Goal: Check status: Check status

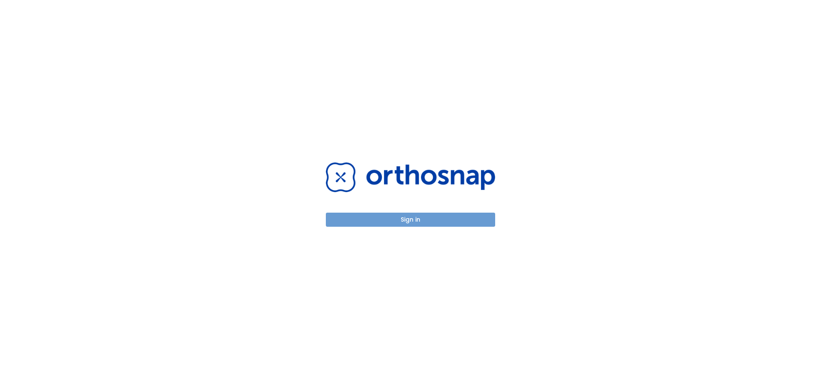
click at [410, 221] on button "Sign in" at bounding box center [410, 220] width 169 height 14
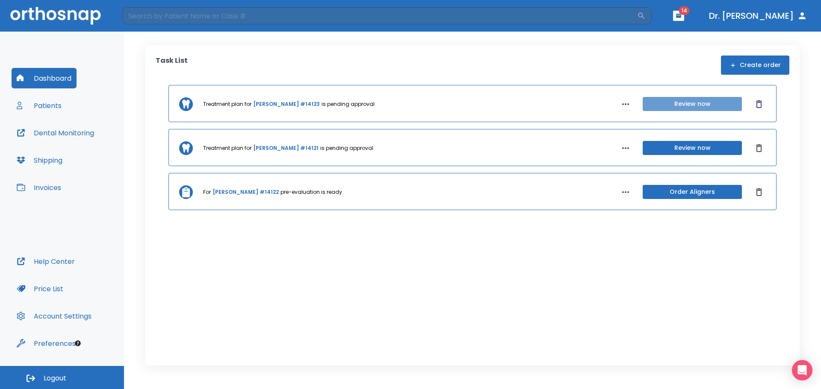
click at [698, 105] on button "Review now" at bounding box center [691, 104] width 99 height 14
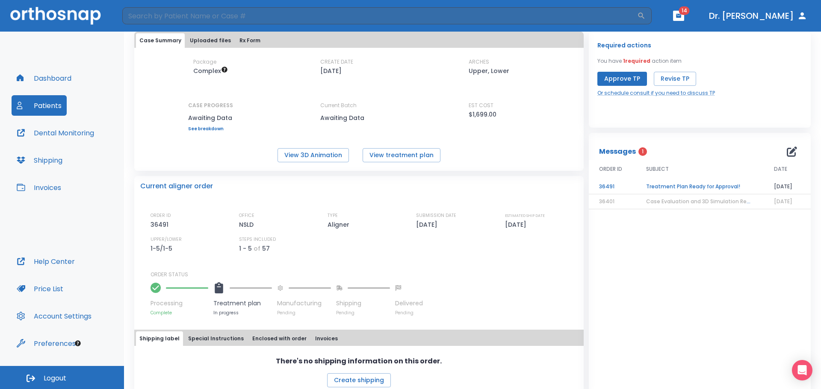
scroll to position [28, 0]
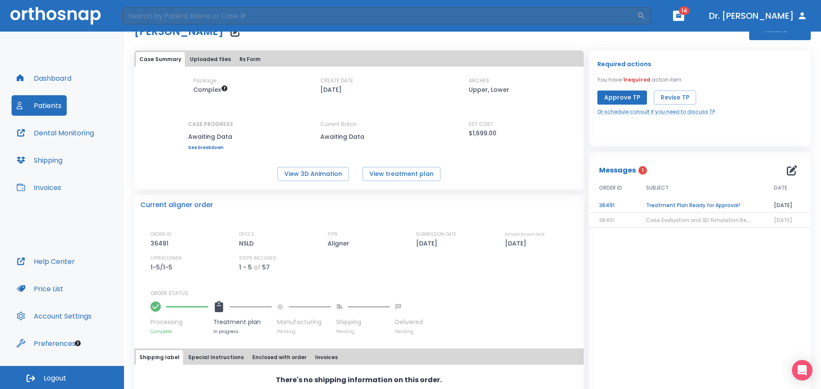
click at [691, 206] on td "Treatment Plan Ready for Approval!" at bounding box center [700, 205] width 128 height 15
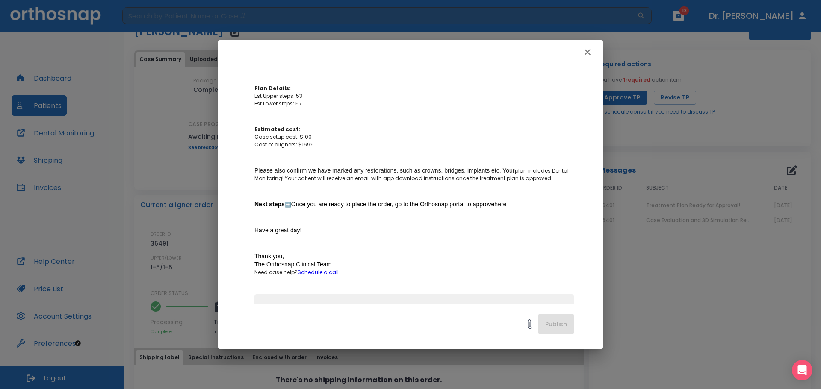
scroll to position [431, 0]
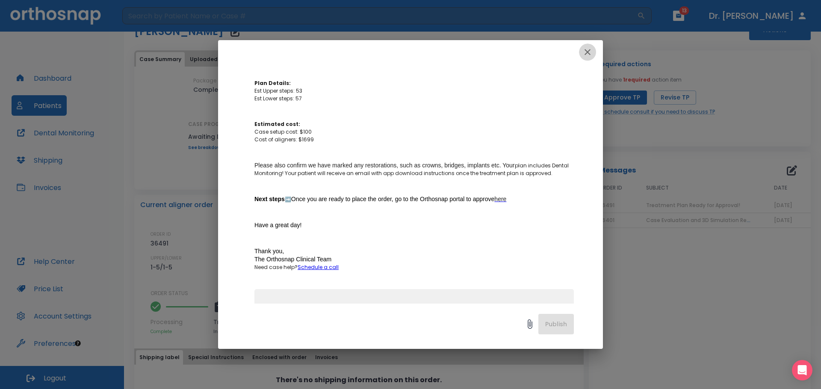
click at [590, 53] on icon "button" at bounding box center [587, 52] width 10 height 10
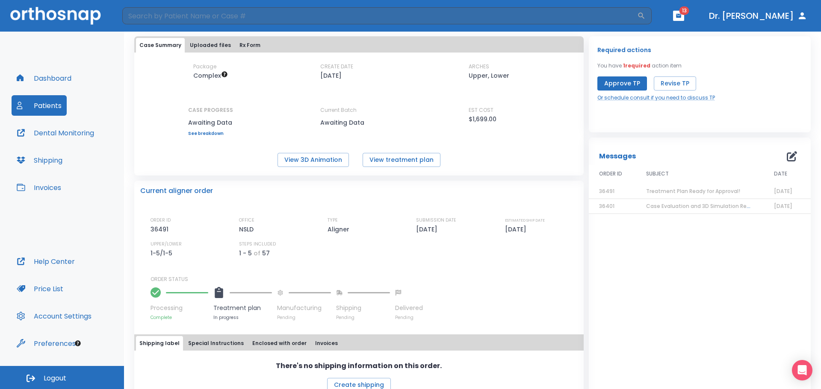
scroll to position [128, 0]
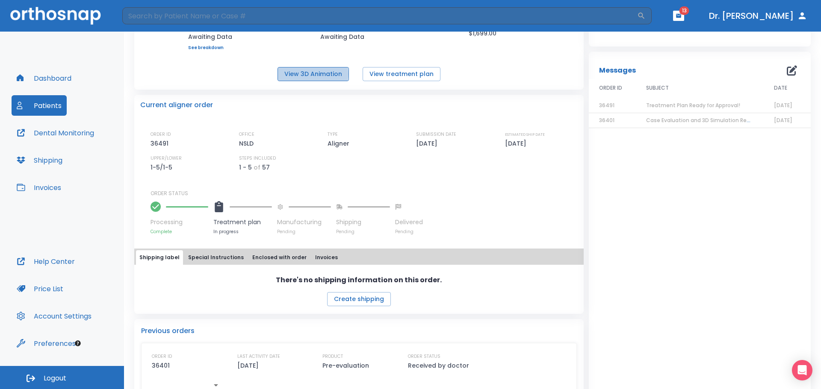
click at [307, 74] on button "View 3D Animation" at bounding box center [312, 74] width 71 height 14
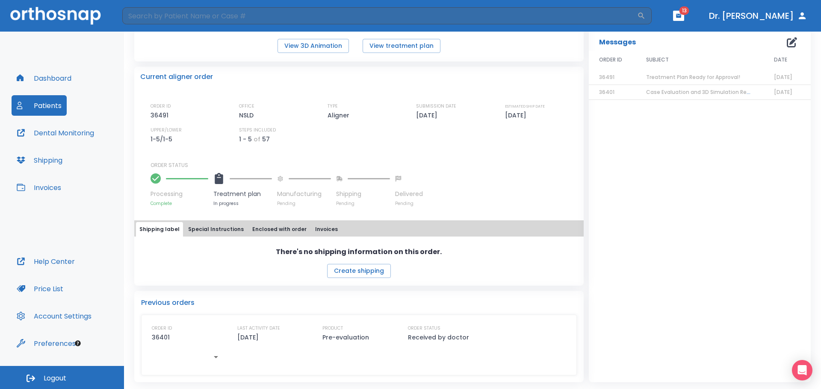
scroll to position [0, 0]
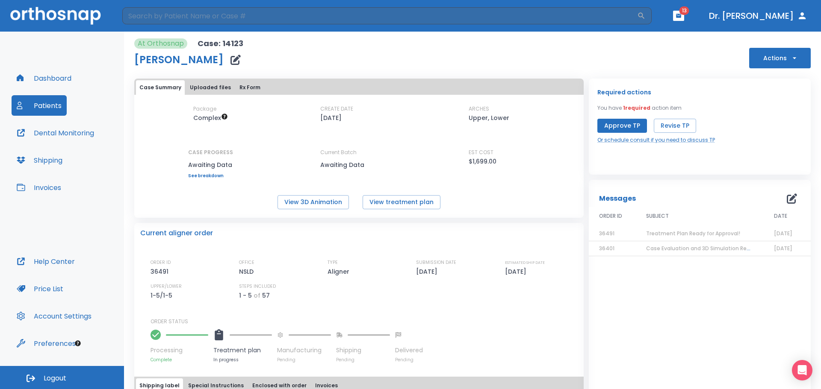
click at [44, 107] on button "Patients" at bounding box center [39, 105] width 55 height 21
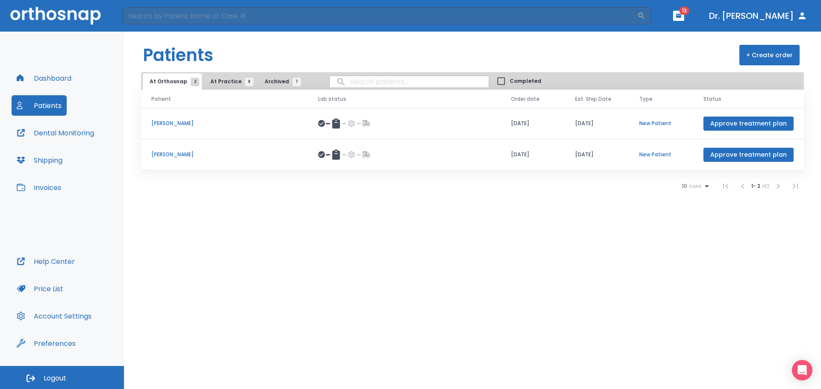
click at [193, 154] on p "[PERSON_NAME]" at bounding box center [224, 155] width 146 height 8
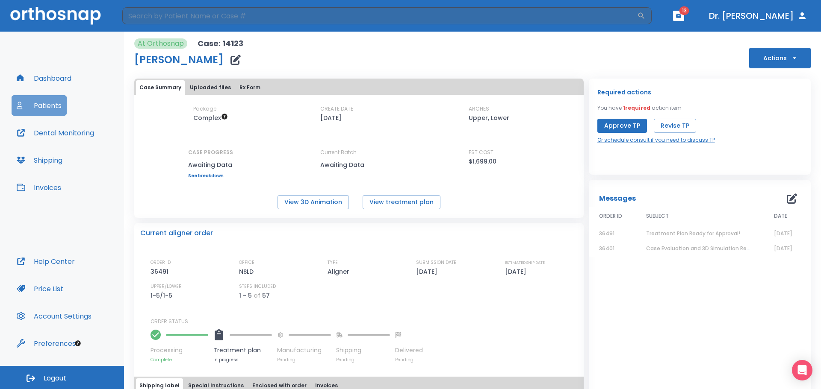
click at [47, 110] on button "Patients" at bounding box center [39, 105] width 55 height 21
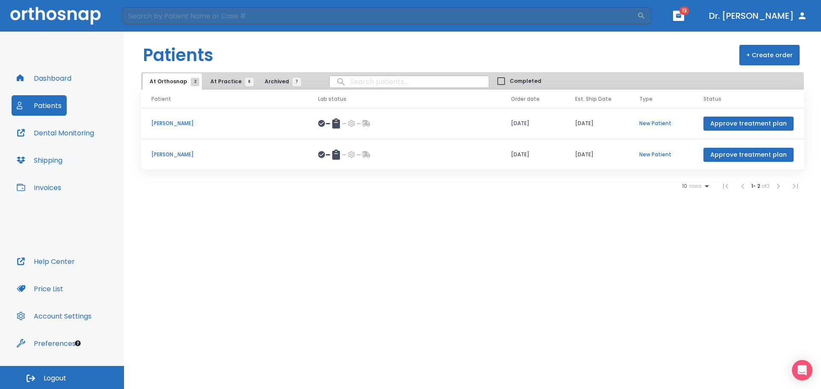
click at [170, 155] on p "[PERSON_NAME]" at bounding box center [224, 155] width 146 height 8
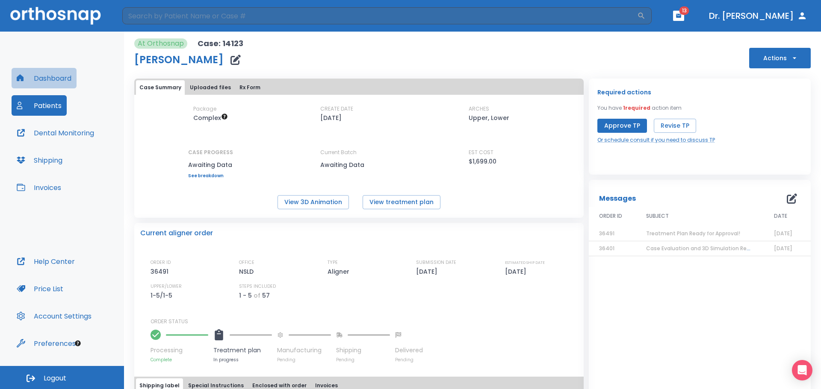
click at [41, 77] on button "Dashboard" at bounding box center [44, 78] width 65 height 21
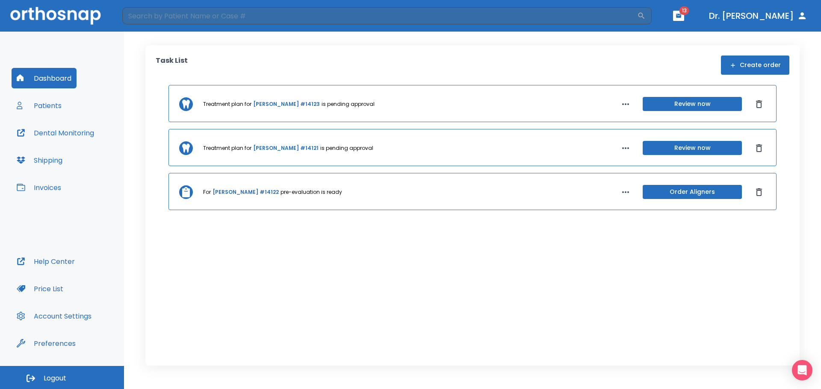
click at [286, 103] on link "[PERSON_NAME] #14123" at bounding box center [286, 104] width 67 height 8
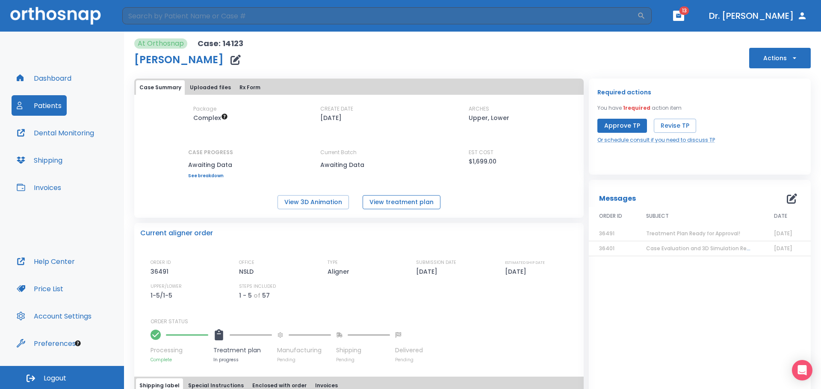
click at [408, 203] on button "View treatment plan" at bounding box center [401, 202] width 78 height 14
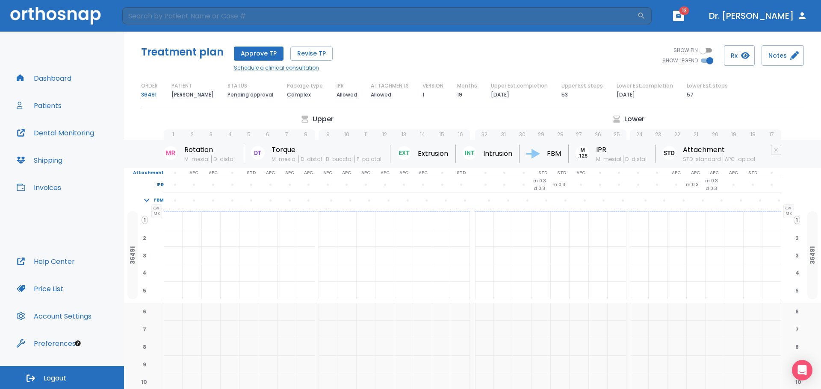
click at [44, 80] on button "Dashboard" at bounding box center [44, 78] width 65 height 21
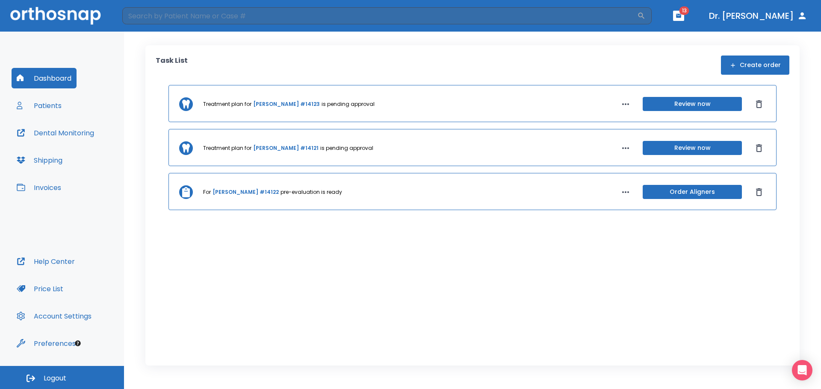
click at [706, 105] on button "Review now" at bounding box center [691, 104] width 99 height 14
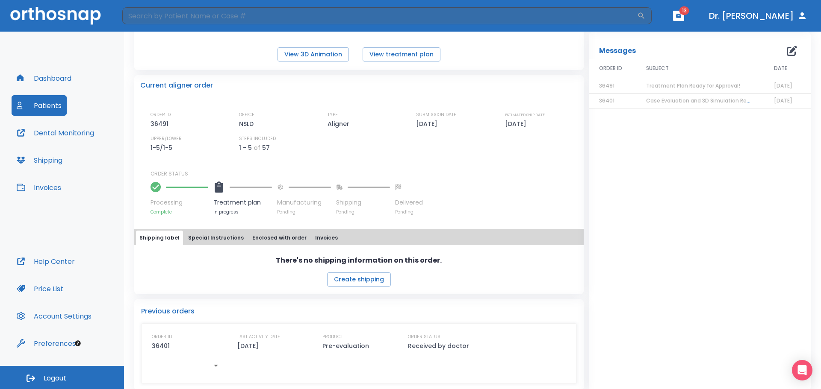
scroll to position [156, 0]
